Goal: Transaction & Acquisition: Obtain resource

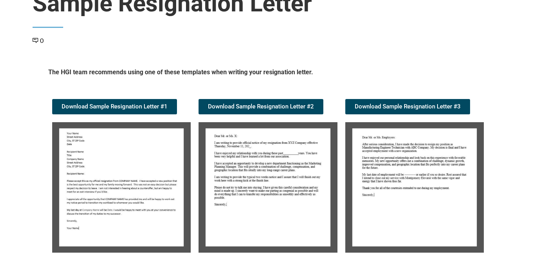
scroll to position [112, 0]
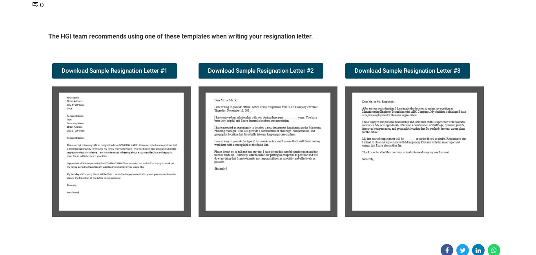
click at [115, 152] on img at bounding box center [121, 151] width 139 height 130
click at [123, 139] on img at bounding box center [121, 151] width 139 height 130
click at [121, 100] on img at bounding box center [121, 151] width 139 height 130
click at [112, 73] on span "Download Sample Resignation Letter #1" at bounding box center [115, 71] width 106 height 6
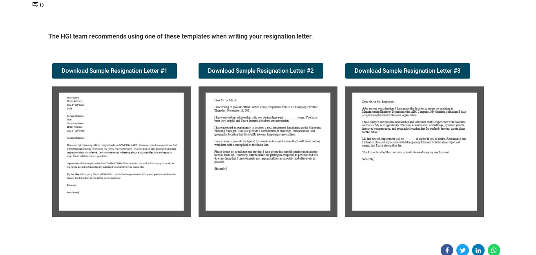
click at [335, 132] on img at bounding box center [268, 151] width 139 height 130
click at [95, 170] on img at bounding box center [121, 151] width 139 height 130
click at [102, 154] on img at bounding box center [121, 151] width 139 height 130
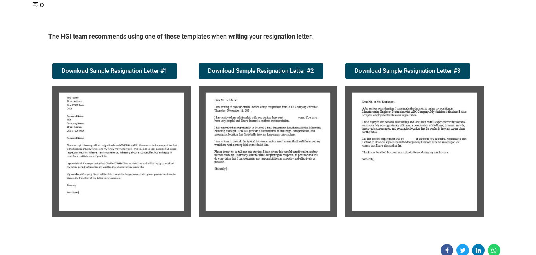
click at [102, 154] on img at bounding box center [121, 151] width 139 height 130
click at [133, 144] on img at bounding box center [121, 151] width 139 height 130
click at [95, 152] on img at bounding box center [121, 151] width 139 height 130
click at [100, 71] on span "Download Sample Resignation Letter #1" at bounding box center [115, 71] width 106 height 6
